Goal: Information Seeking & Learning: Understand process/instructions

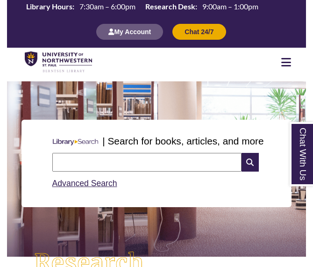
click at [97, 164] on input "text" at bounding box center [146, 162] width 189 height 19
type input "**********"
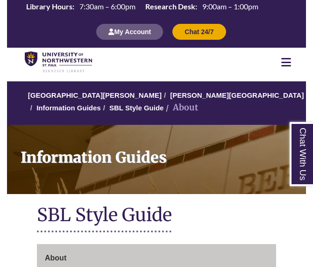
click at [212, 196] on div "Information Guides" at bounding box center [156, 157] width 299 height 85
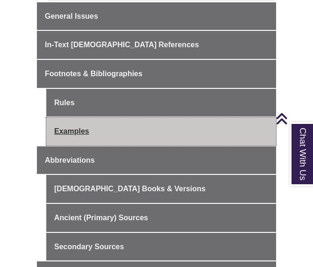
scroll to position [290, 0]
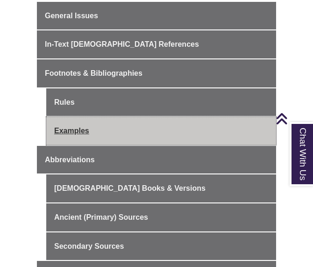
click at [128, 137] on link "Examples" at bounding box center [161, 131] width 230 height 28
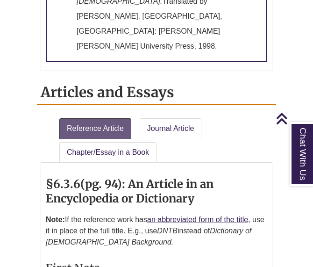
scroll to position [1594, 0]
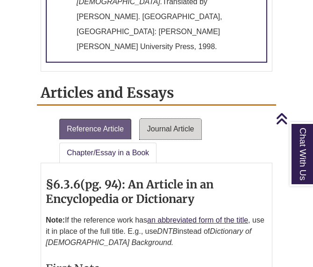
click at [185, 119] on link "Journal Article" at bounding box center [171, 129] width 62 height 21
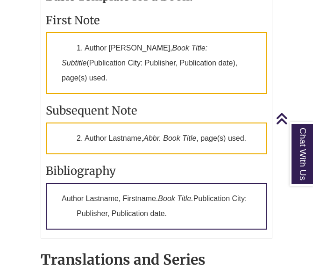
scroll to position [1026, 0]
